Goal: Check status: Check status

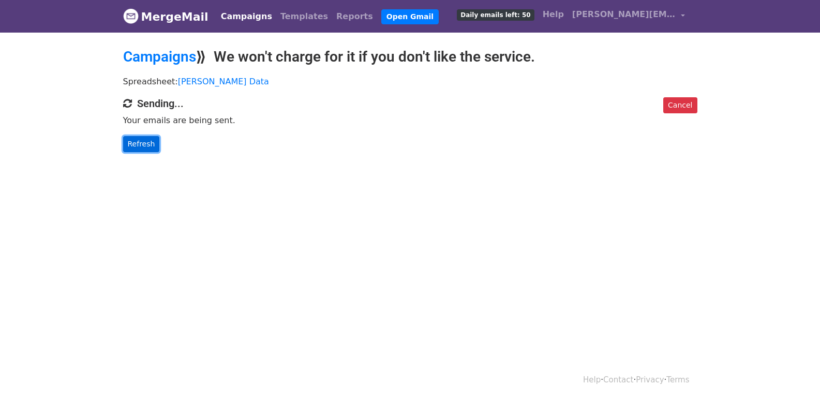
click at [148, 144] on link "Refresh" at bounding box center [141, 144] width 37 height 16
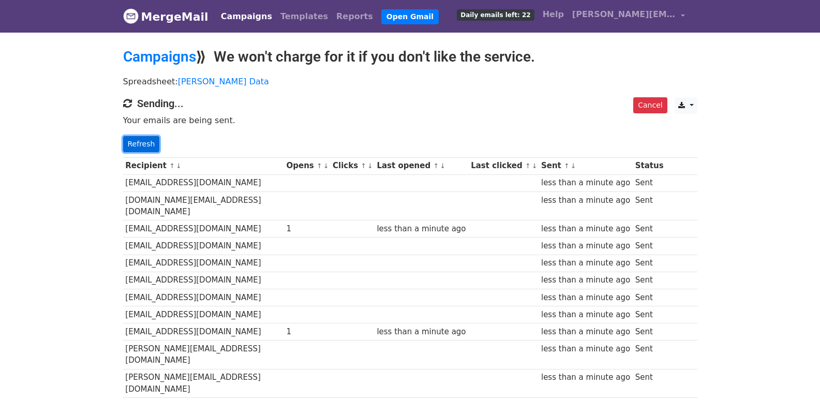
click at [131, 148] on link "Refresh" at bounding box center [141, 144] width 37 height 16
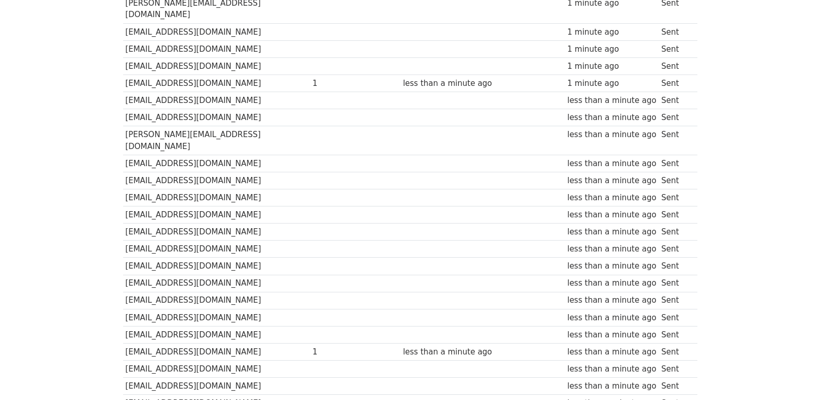
scroll to position [720, 0]
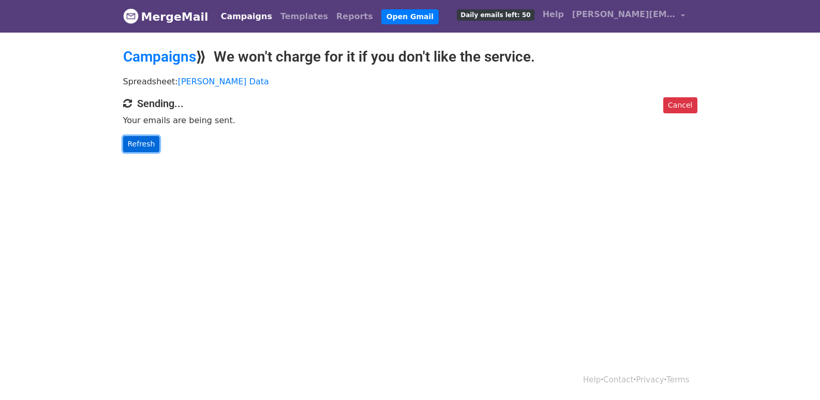
click at [152, 144] on link "Refresh" at bounding box center [141, 144] width 37 height 16
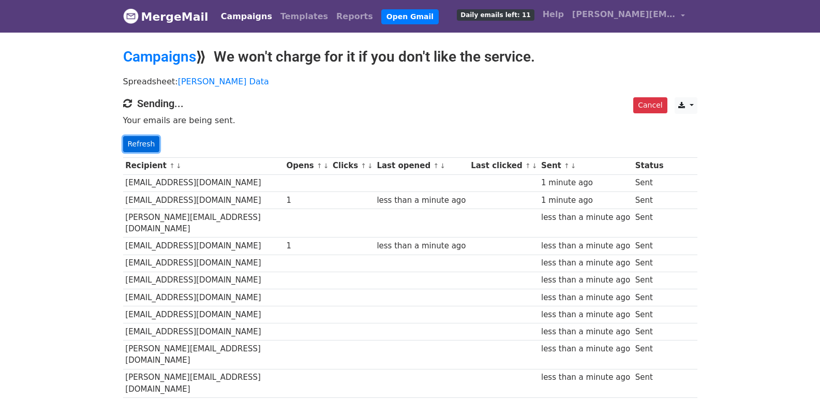
click at [144, 139] on link "Refresh" at bounding box center [141, 144] width 37 height 16
